Goal: Information Seeking & Learning: Check status

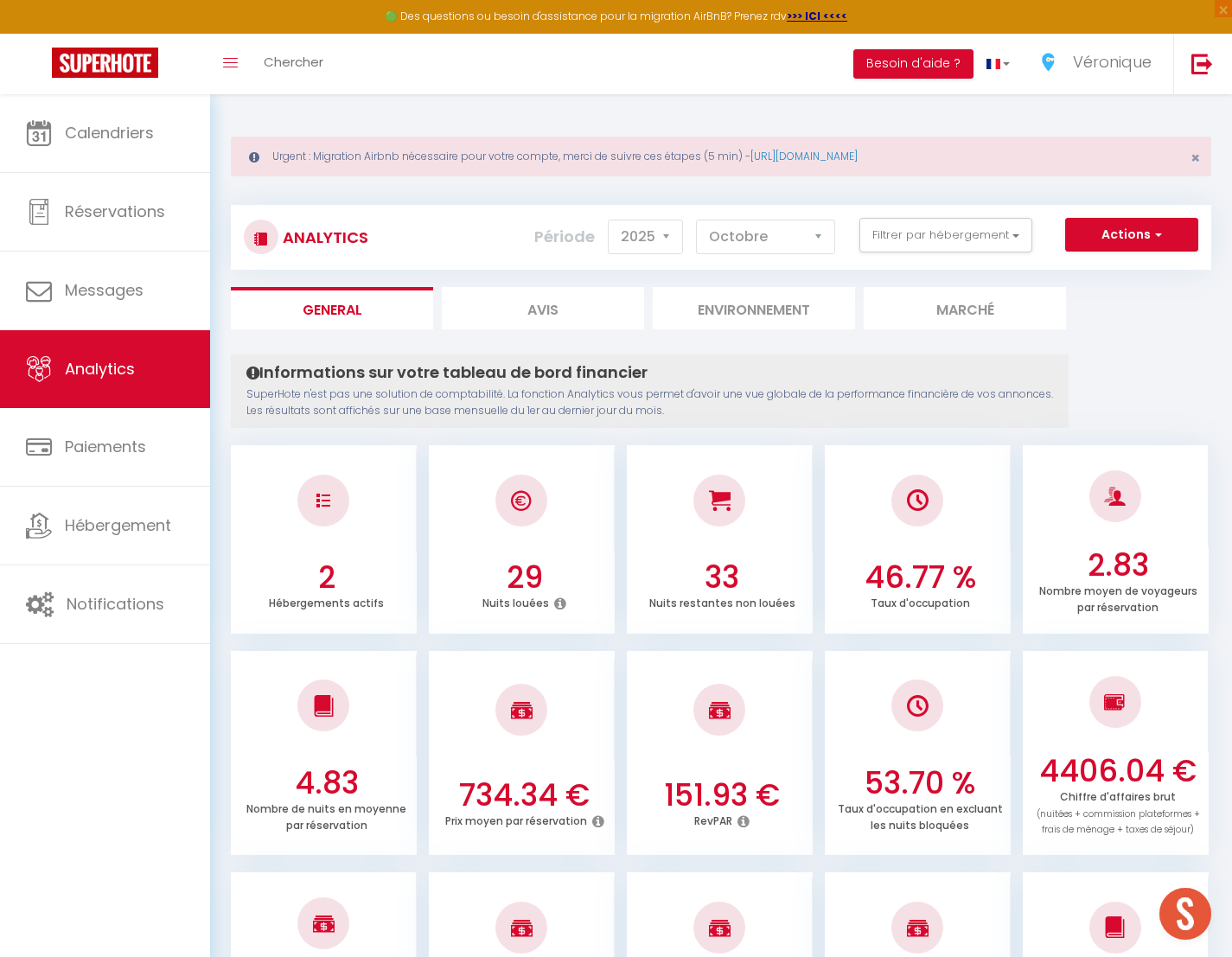
select select "2025"
select select "10"
click at [1018, 237] on button "Filtrer par hébergement" at bounding box center [946, 235] width 173 height 34
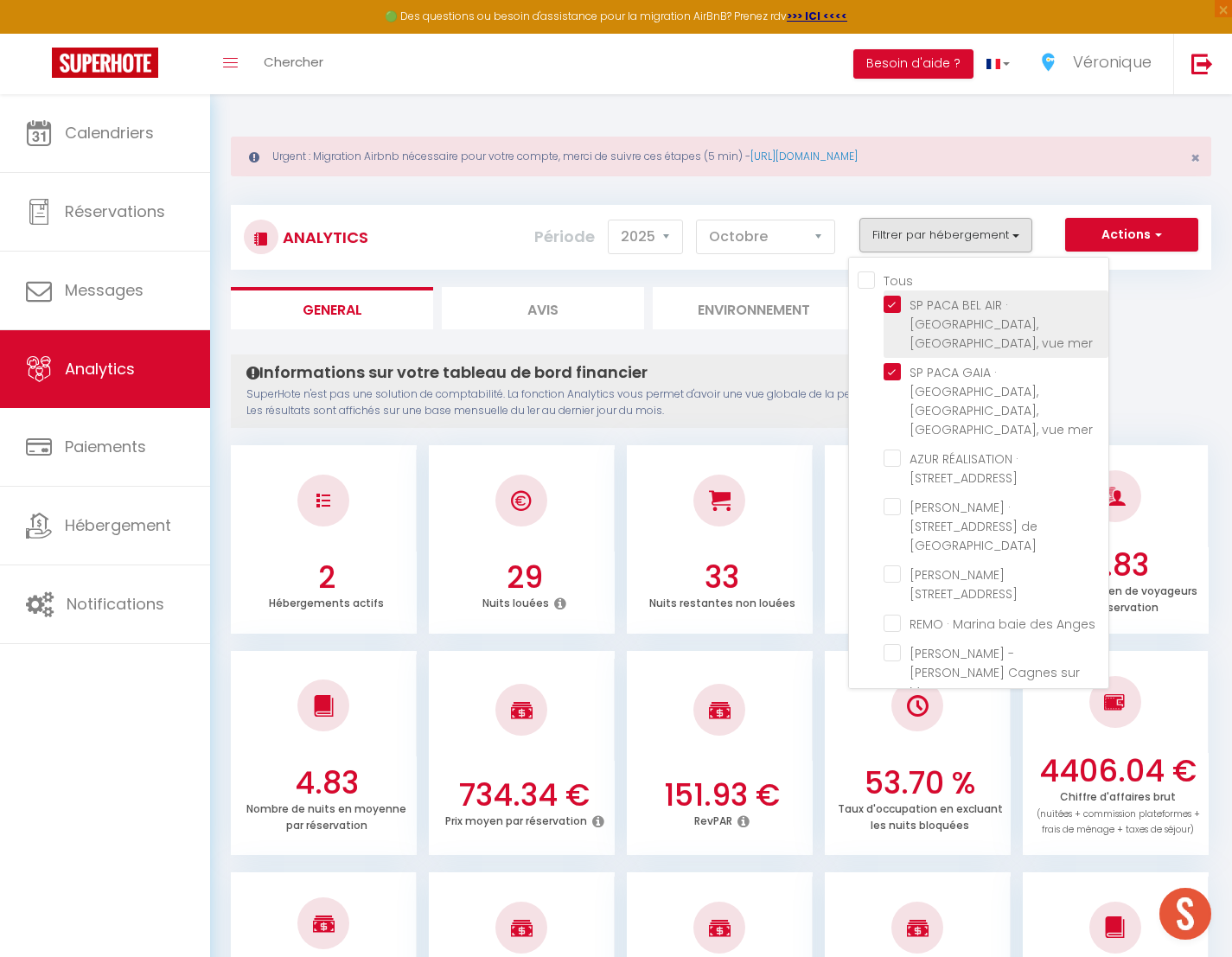
click at [874, 278] on input "Tous" at bounding box center [983, 279] width 251 height 17
checkbox input "true"
checkbox Laurent "true"
checkbox Verdun "true"
checkbox Lucioles "true"
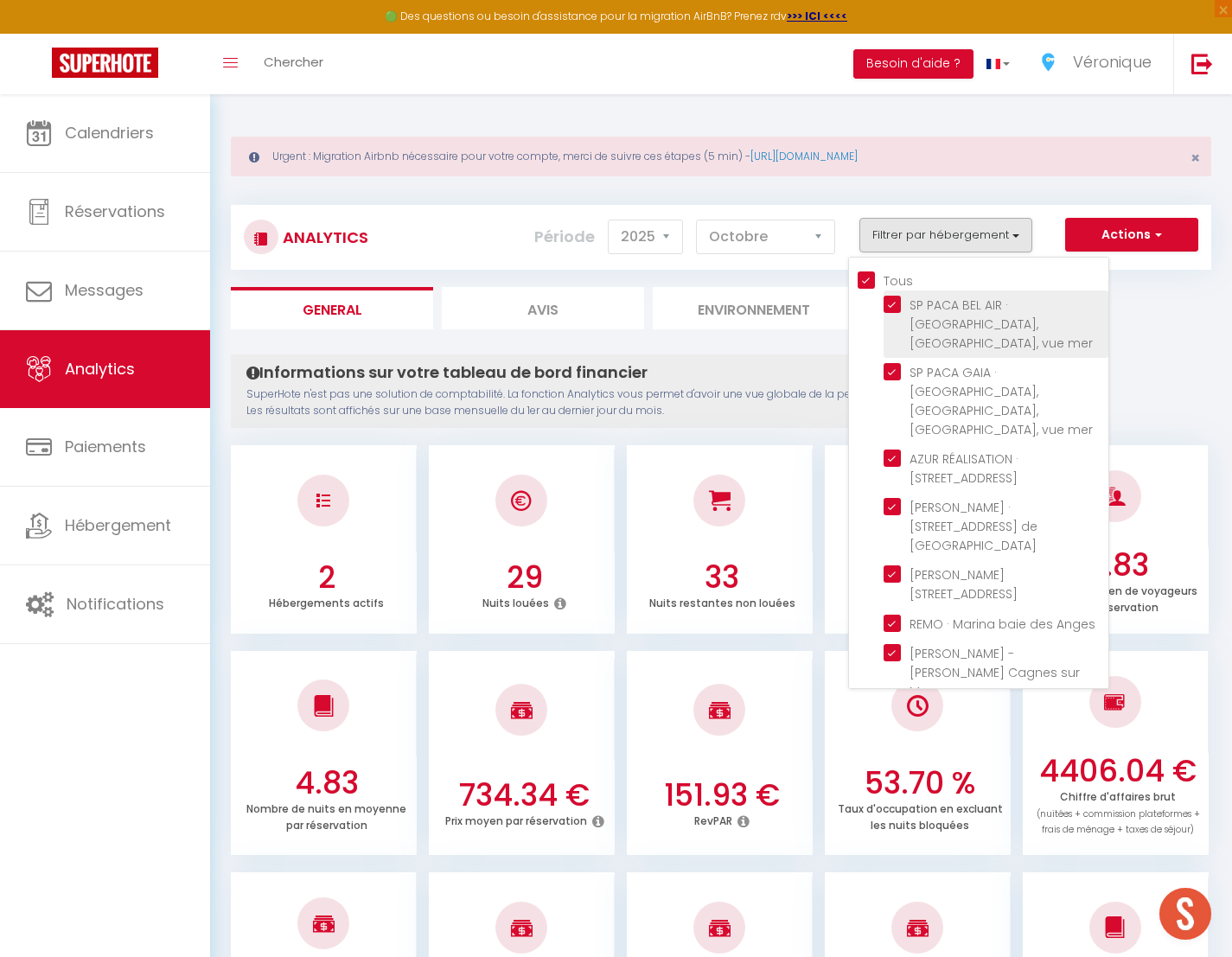
checkbox Anges "true"
checkbox Mer "true"
checkbox Cacciabue "true"
checkbox Vaugrenier "true"
checkbox Loup "true"
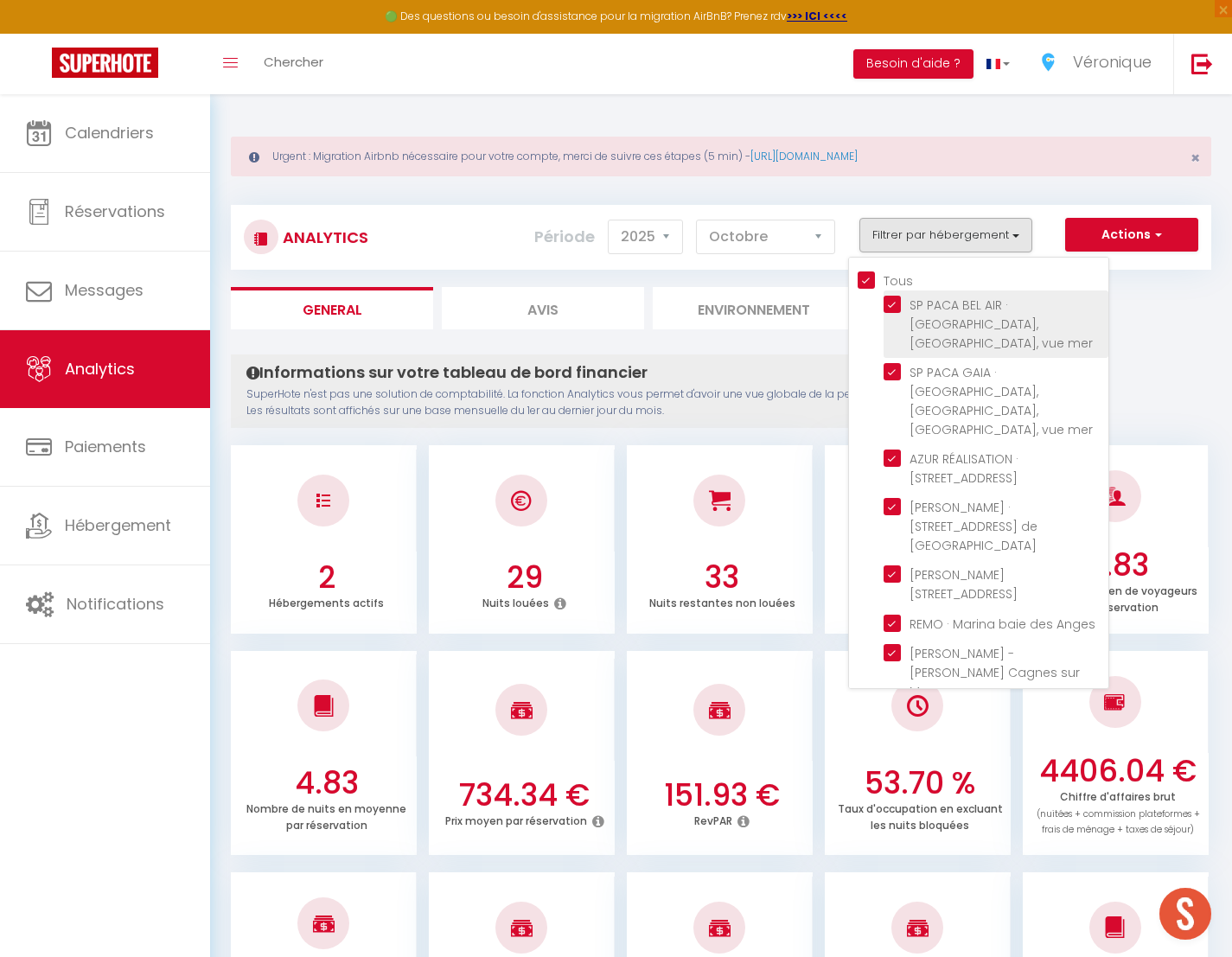
checkbox Mer "true"
checkbox Coquelicots "true"
checkbox Paez "true"
checkbox Nice "true"
checkbox Cousteau "true"
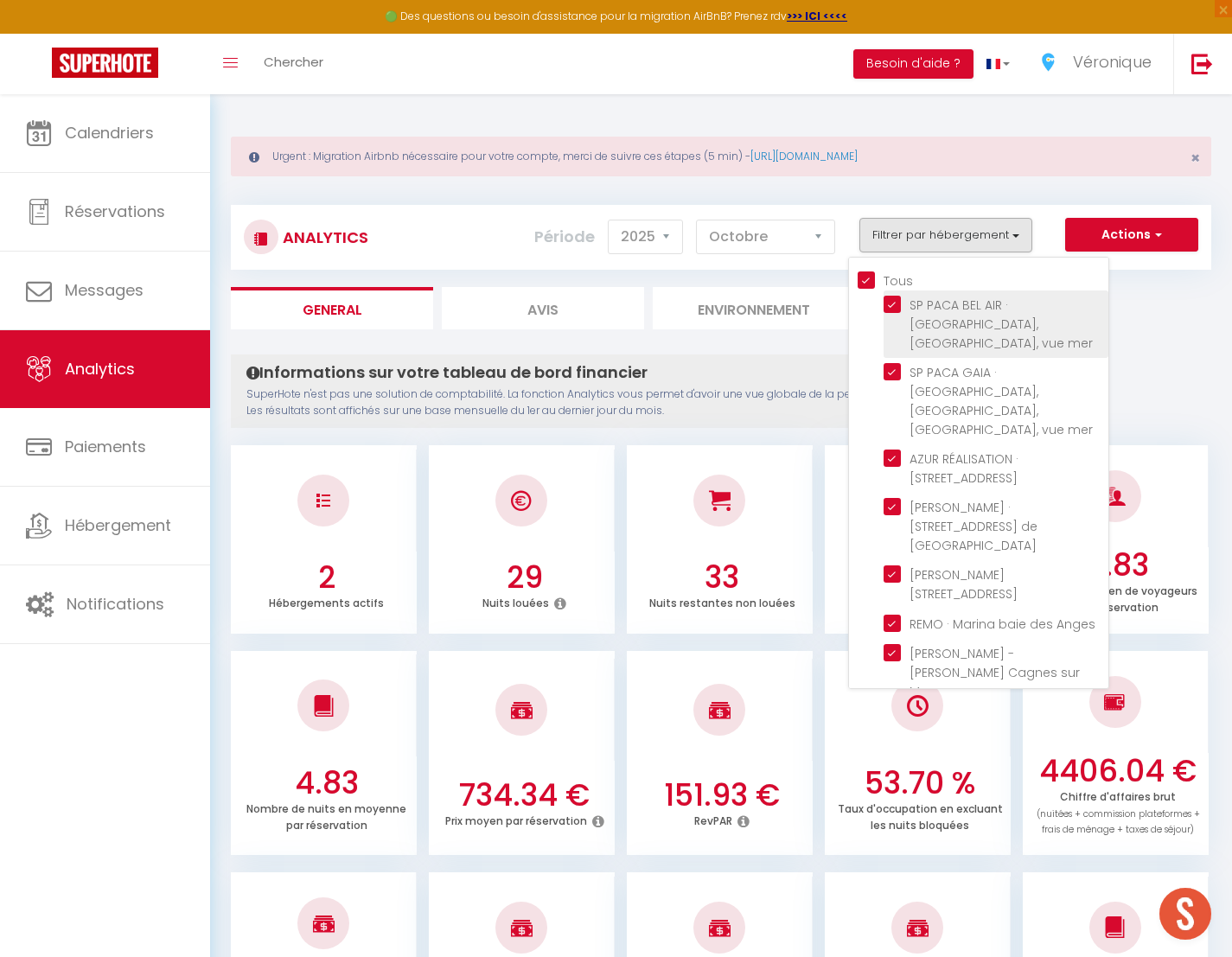
checkbox Plage "true"
checkbox plage "true"
checkbox Plans "true"
checkbox Guillaumont "true"
checkbox Vallauris "true"
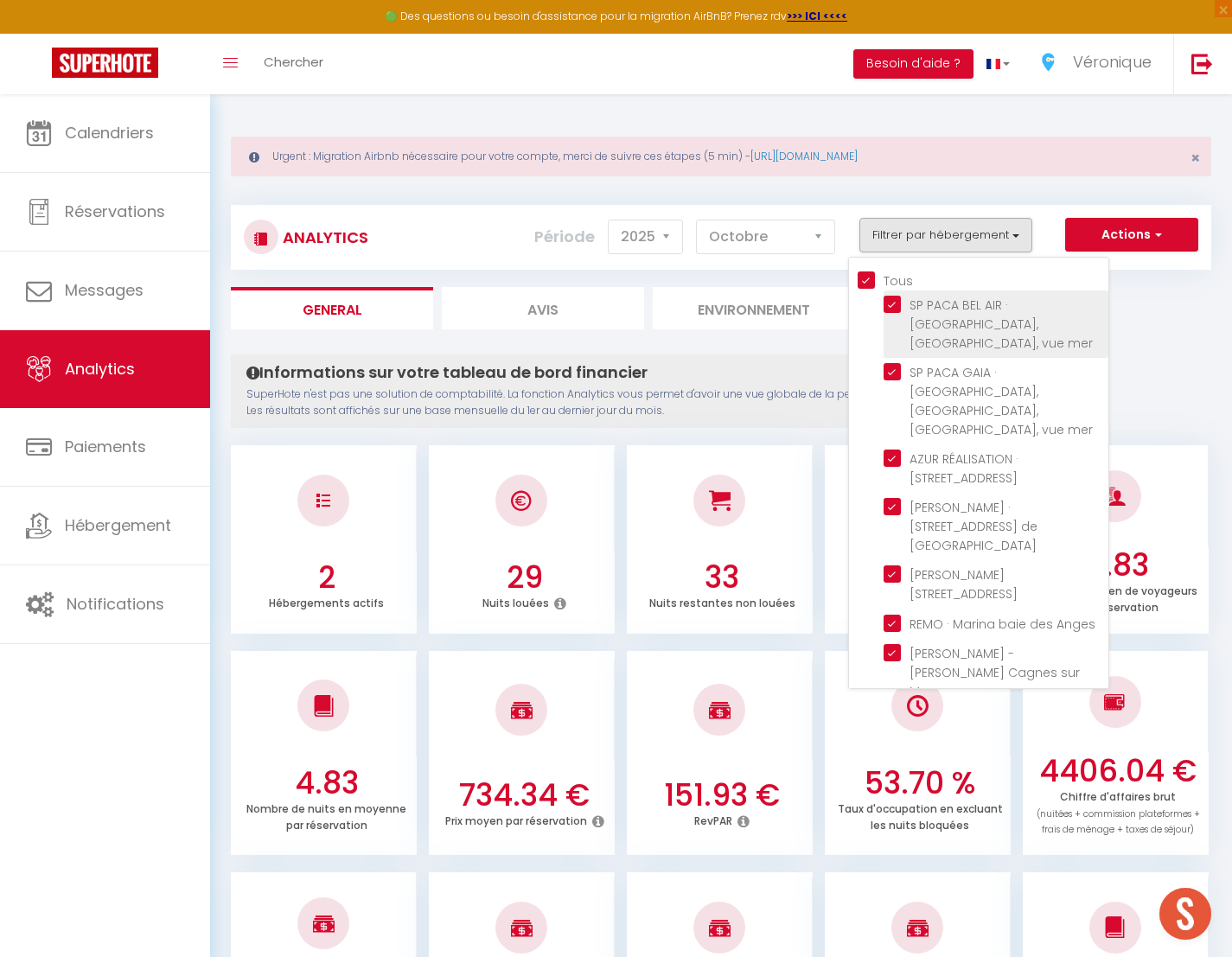
checkbox Antibes "true"
checkbox Cannes "true"
checkbox Mer "true"
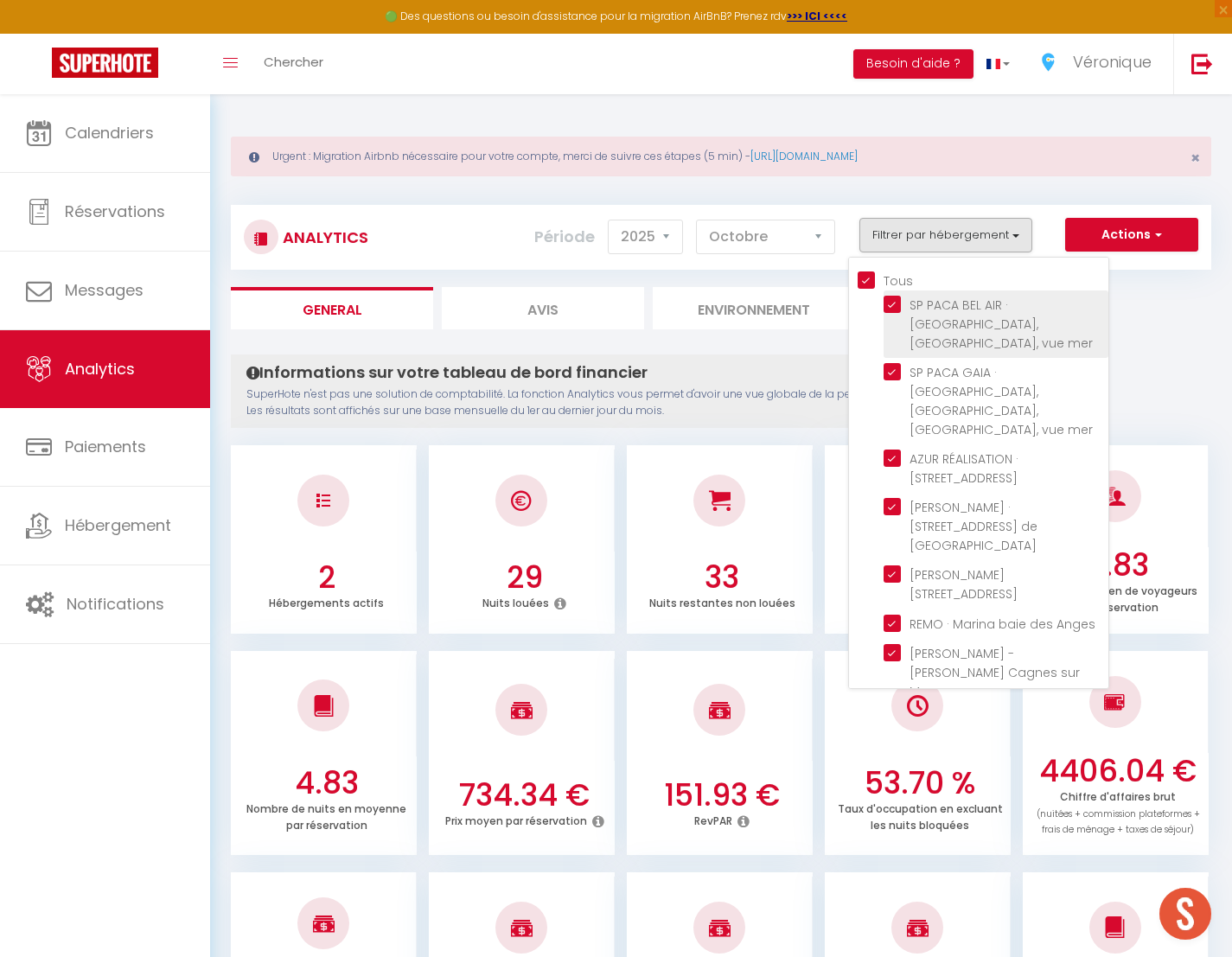
checkbox Mer "true"
checkbox Nice "true"
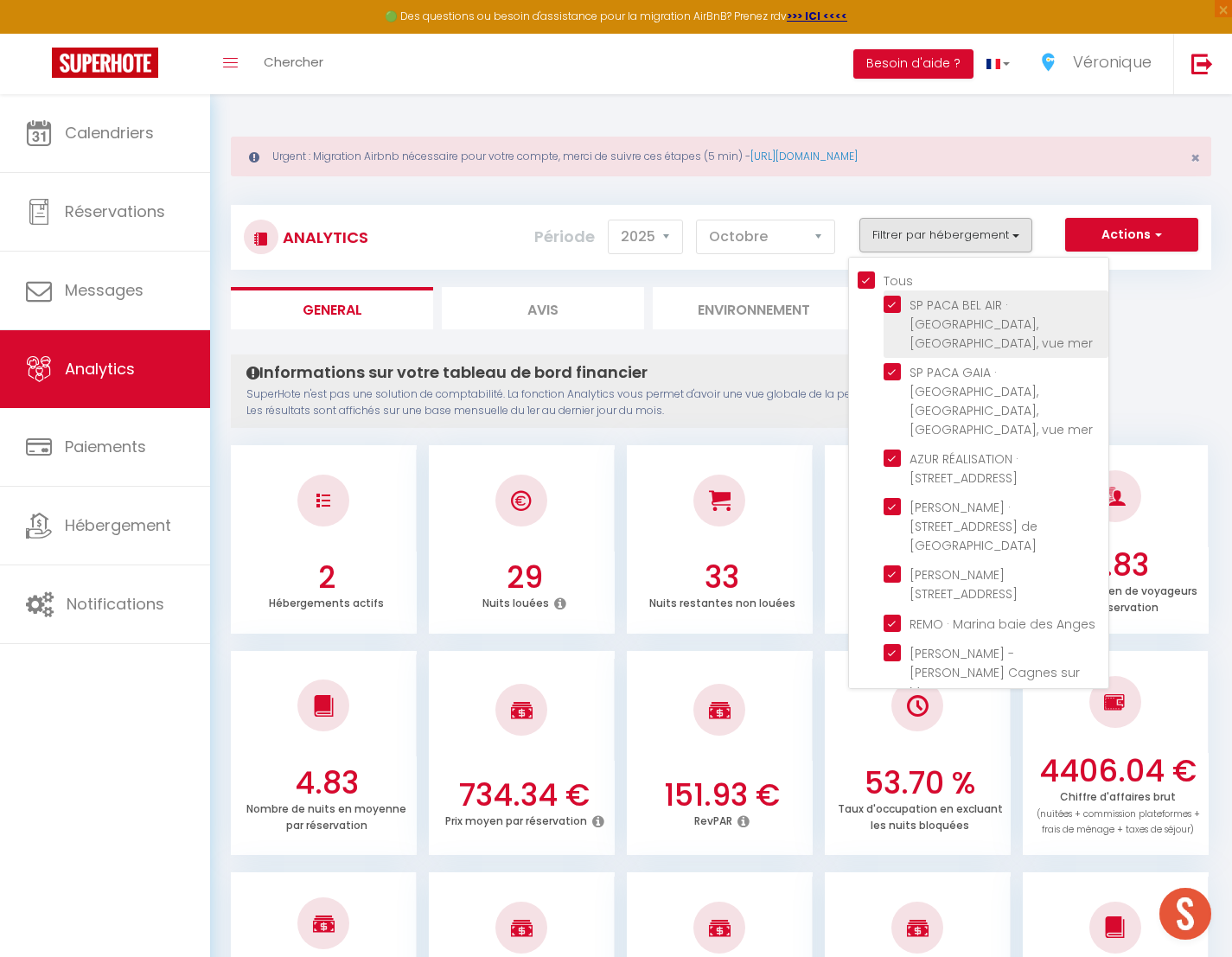
checkbox Var "true"
checkbox Mer "true"
checkbox Gilette "true"
checkbox Plans "true"
checkbox Bouquet "true"
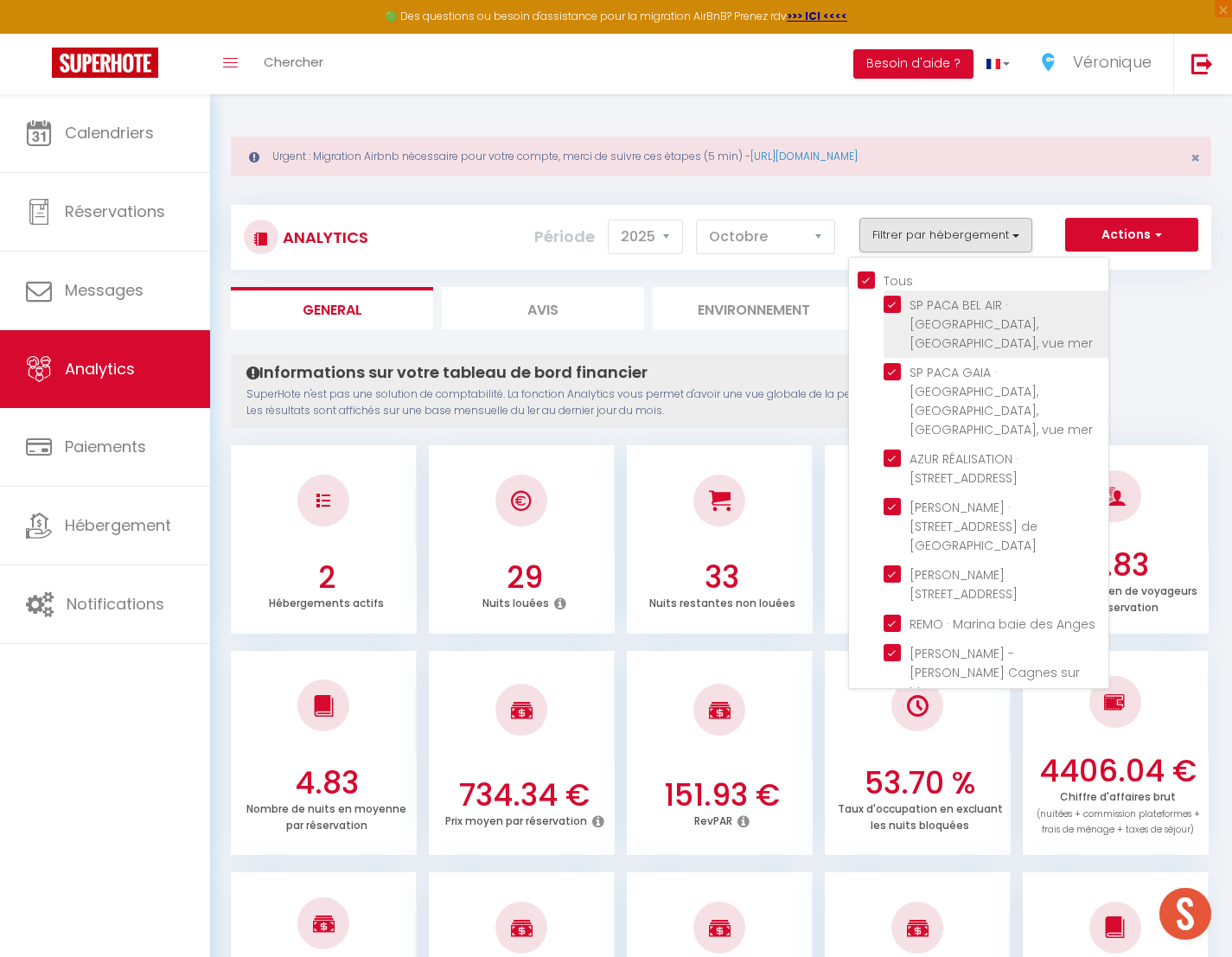
checkbox Mer "true"
checkbox Karr "true"
checkbox Valbonne "true"
checkbox 1944 "true"
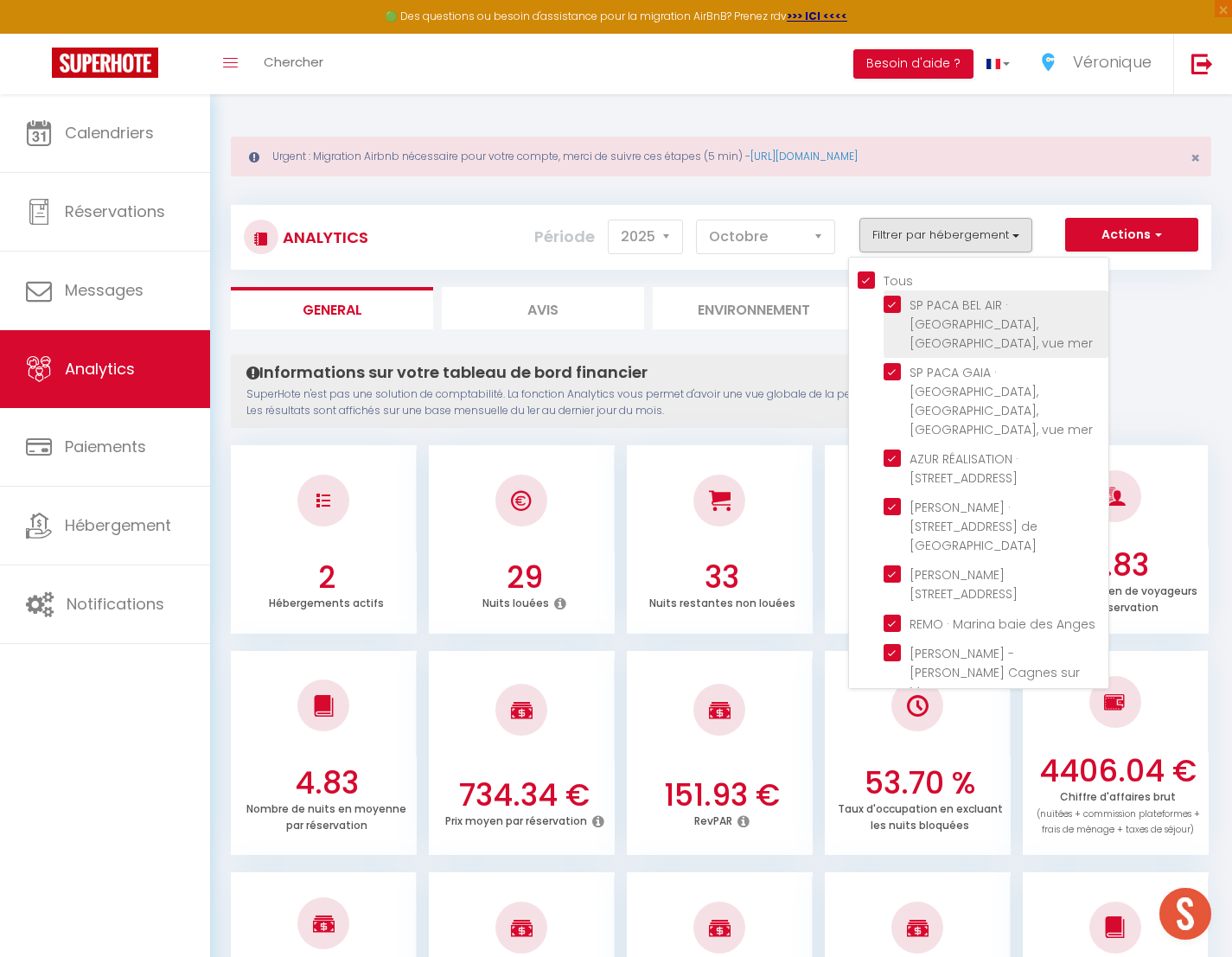
checkbox 1944 "true"
checkbox Rostagne "true"
checkbox Cireuil "true"
